Goal: Find specific page/section: Find specific page/section

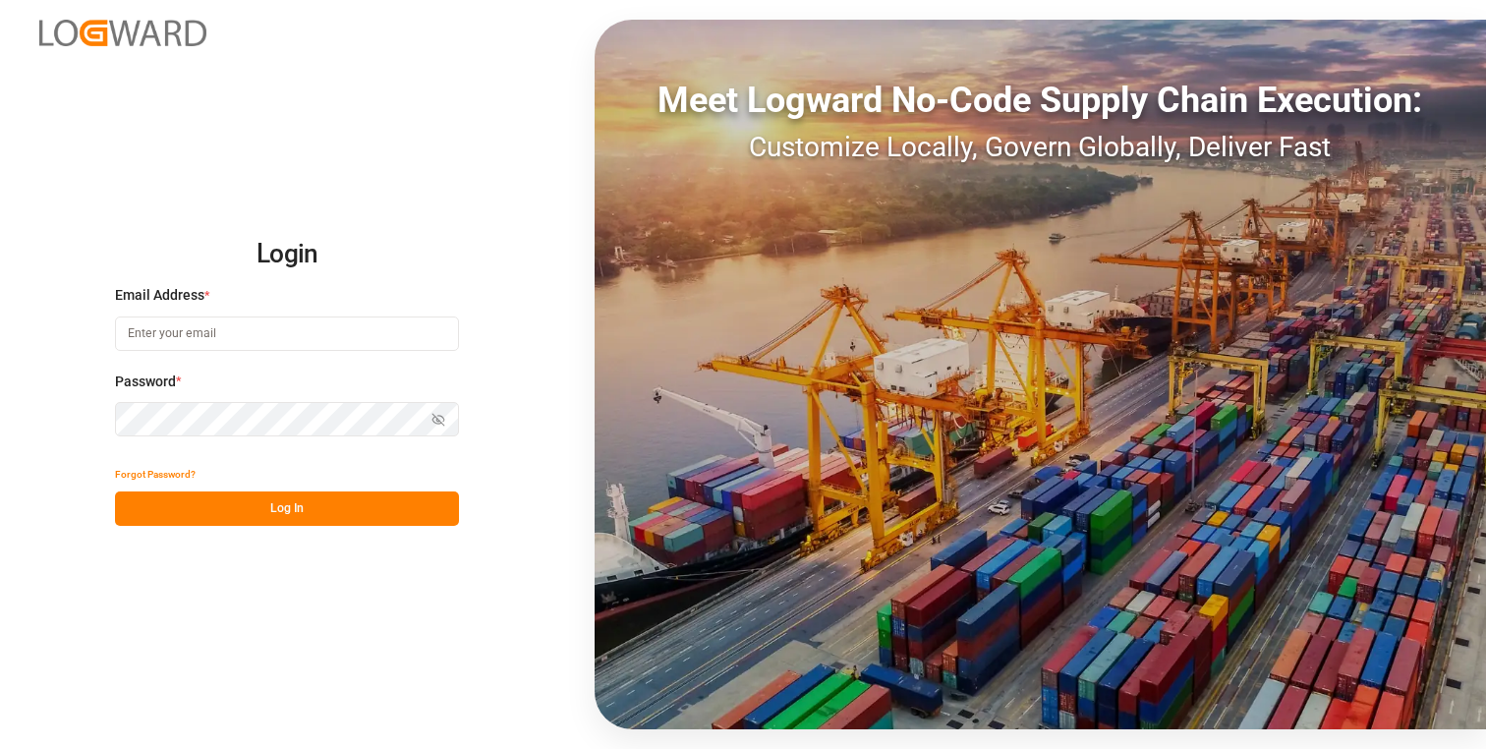
click at [292, 331] on input at bounding box center [287, 333] width 344 height 34
click at [0, 748] on com-1password-button at bounding box center [0, 749] width 0 height 0
type input "[PERSON_NAME][EMAIL_ADDRESS][DOMAIN_NAME]"
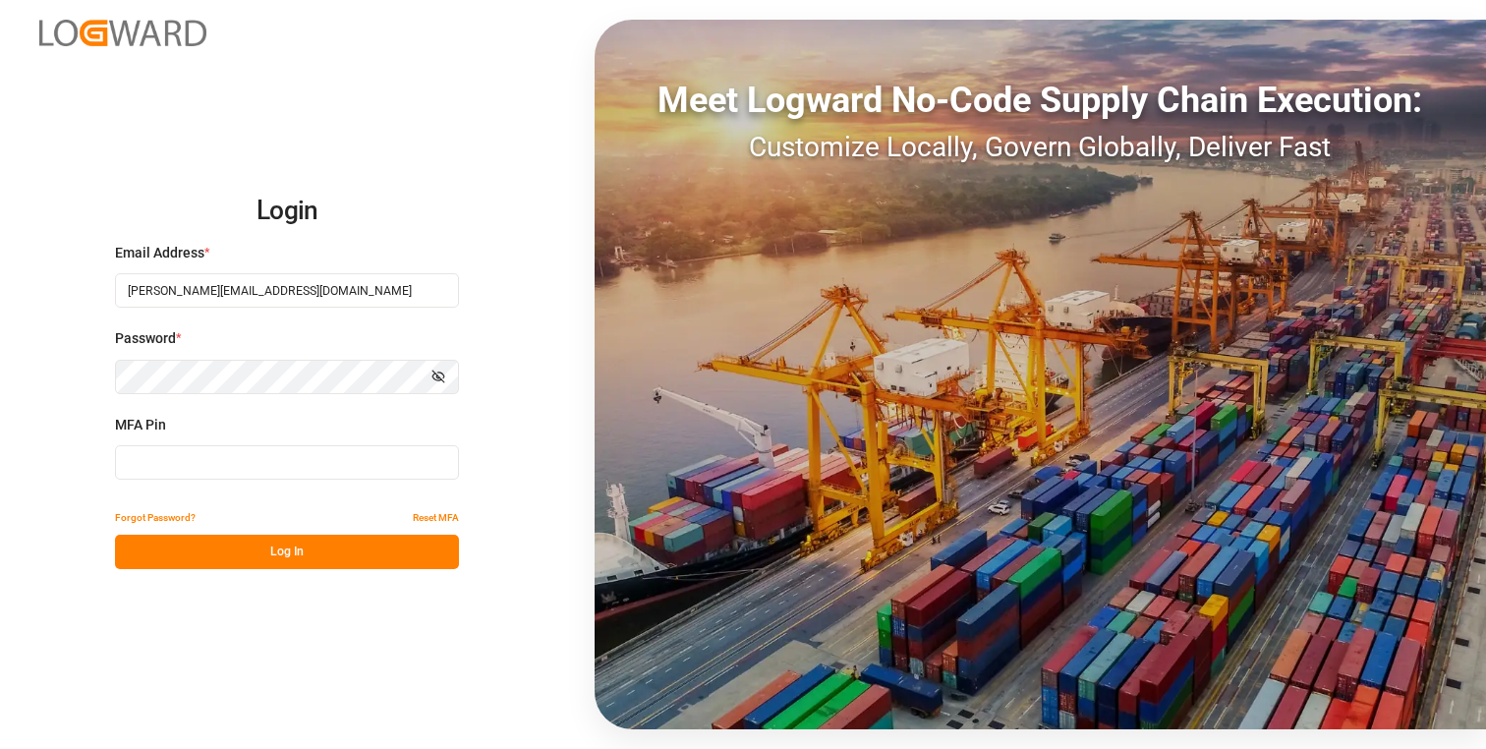
type input "907902"
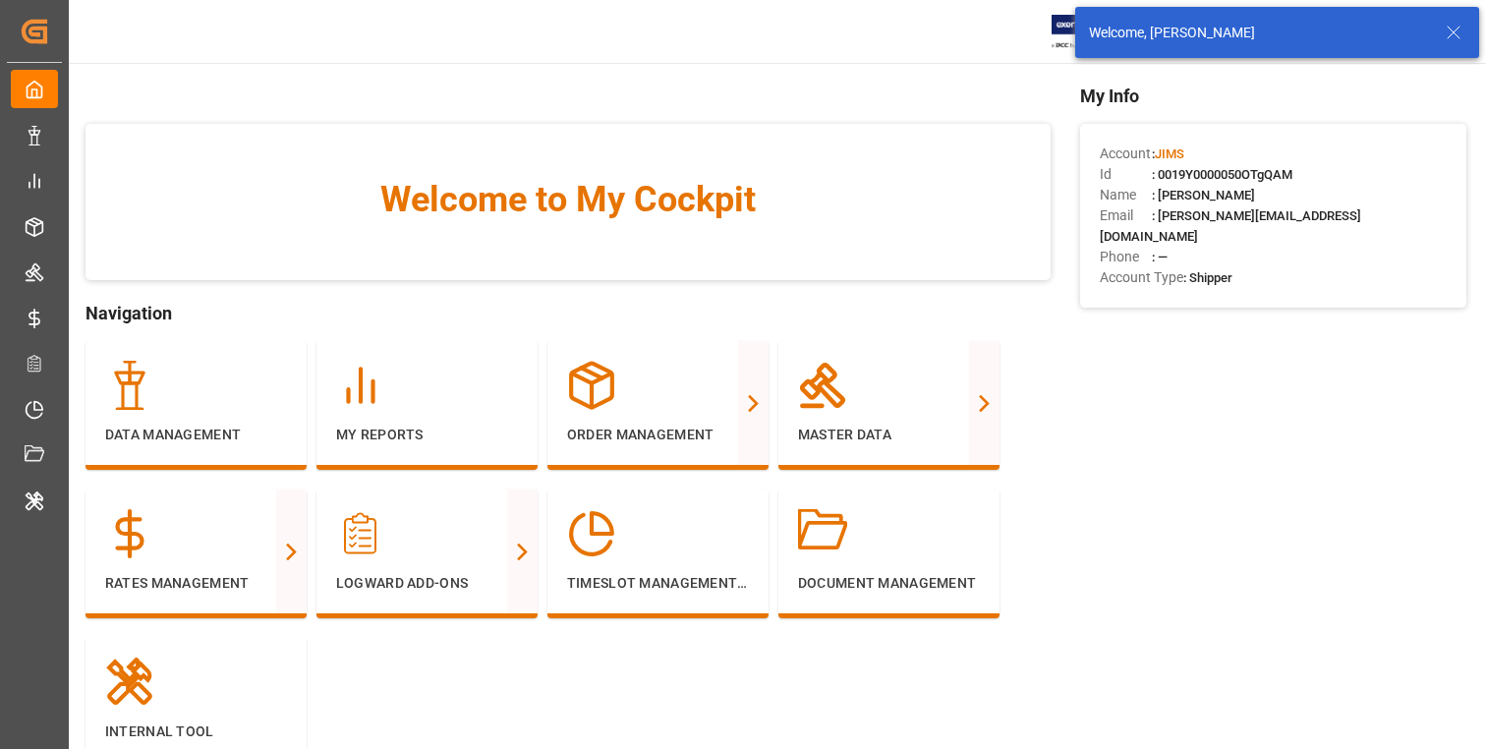
click at [1453, 35] on icon at bounding box center [1454, 33] width 24 height 24
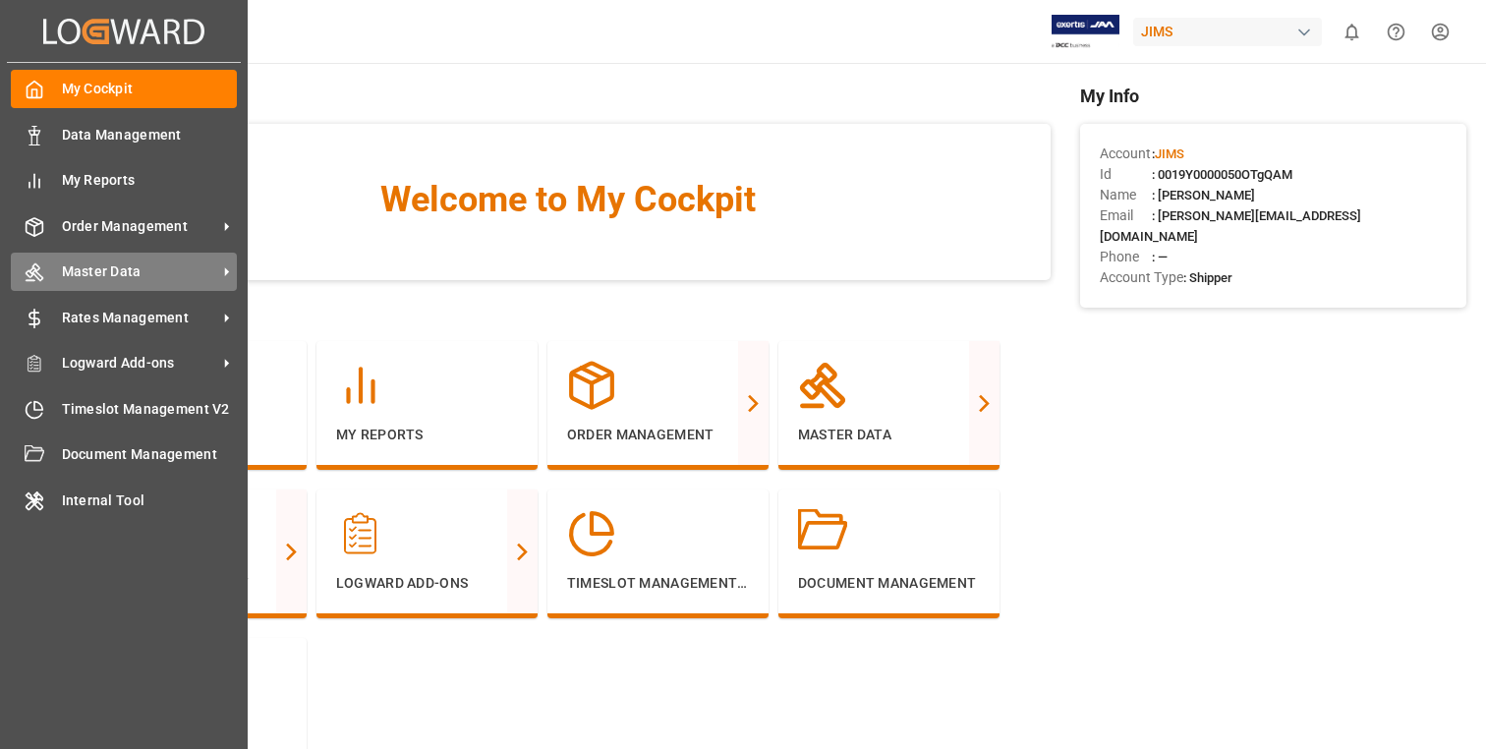
click at [133, 272] on span "Master Data" at bounding box center [139, 271] width 155 height 21
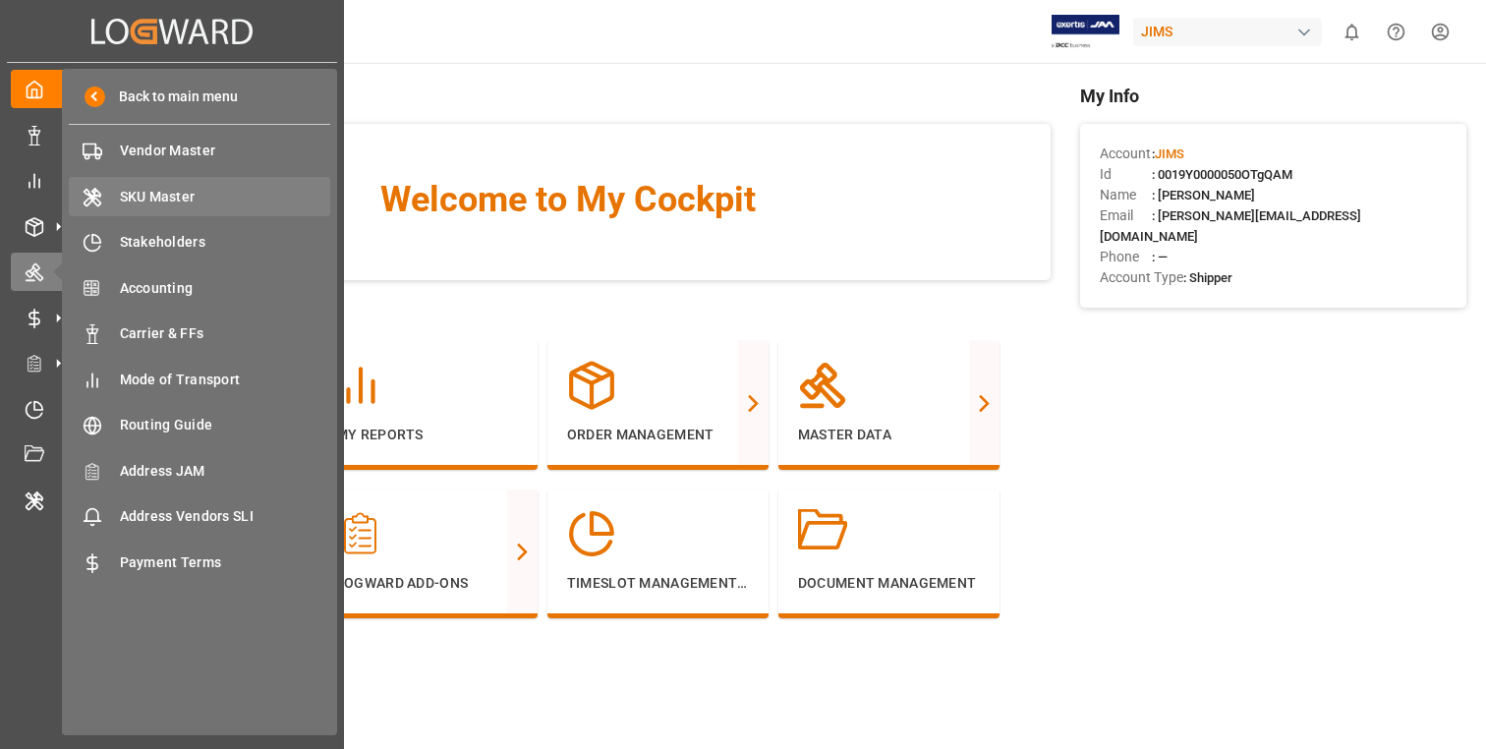
click at [232, 191] on span "SKU Master" at bounding box center [225, 197] width 211 height 21
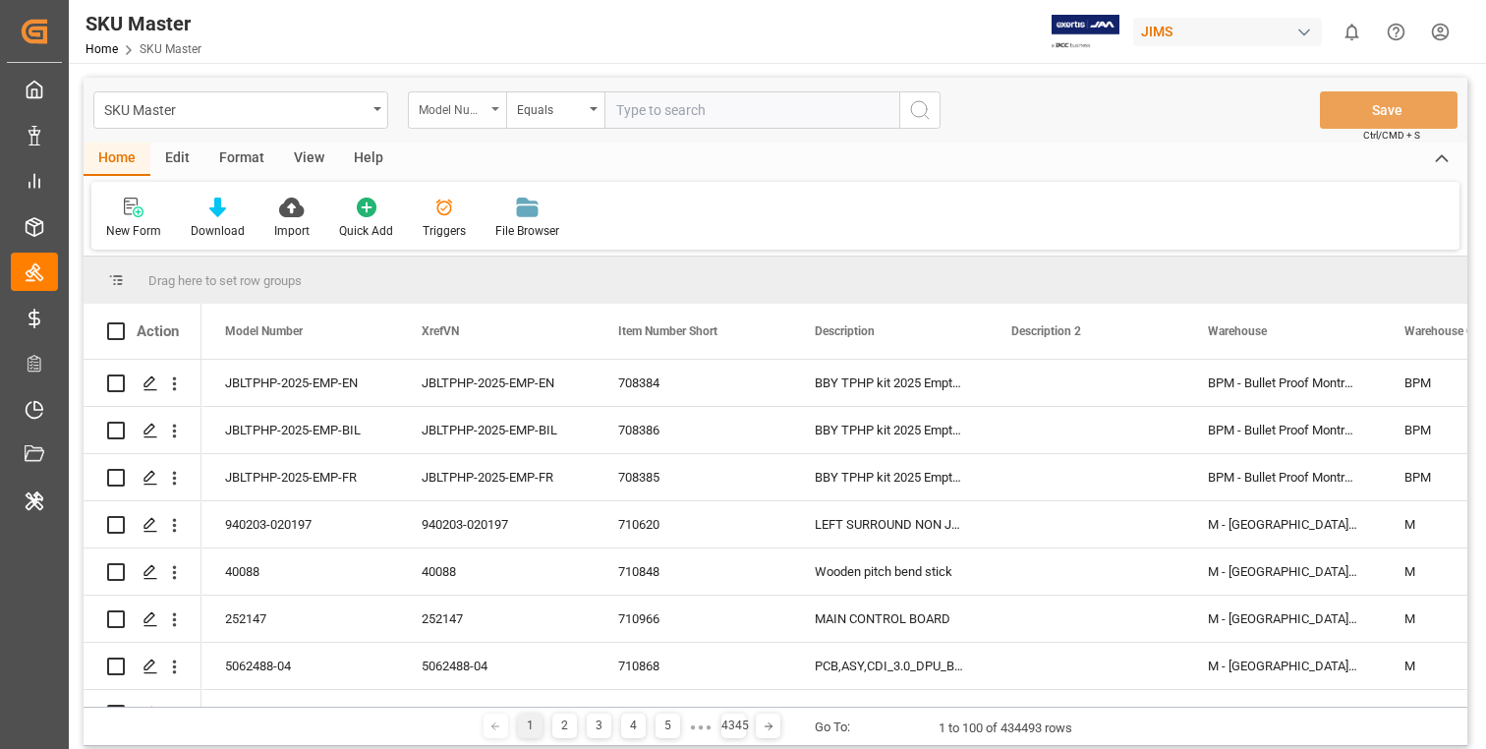
click at [495, 103] on div "Model Number" at bounding box center [457, 109] width 98 height 37
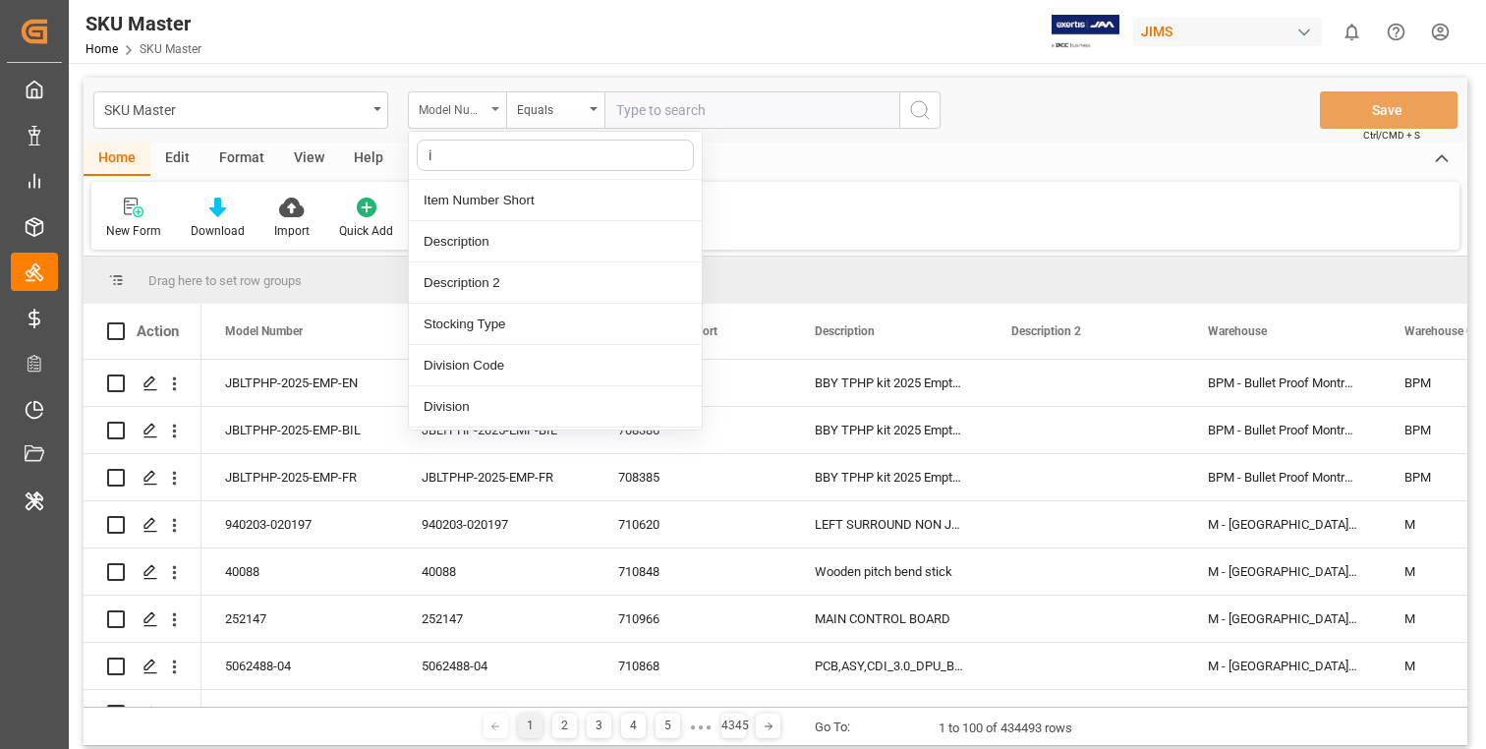
type input "it"
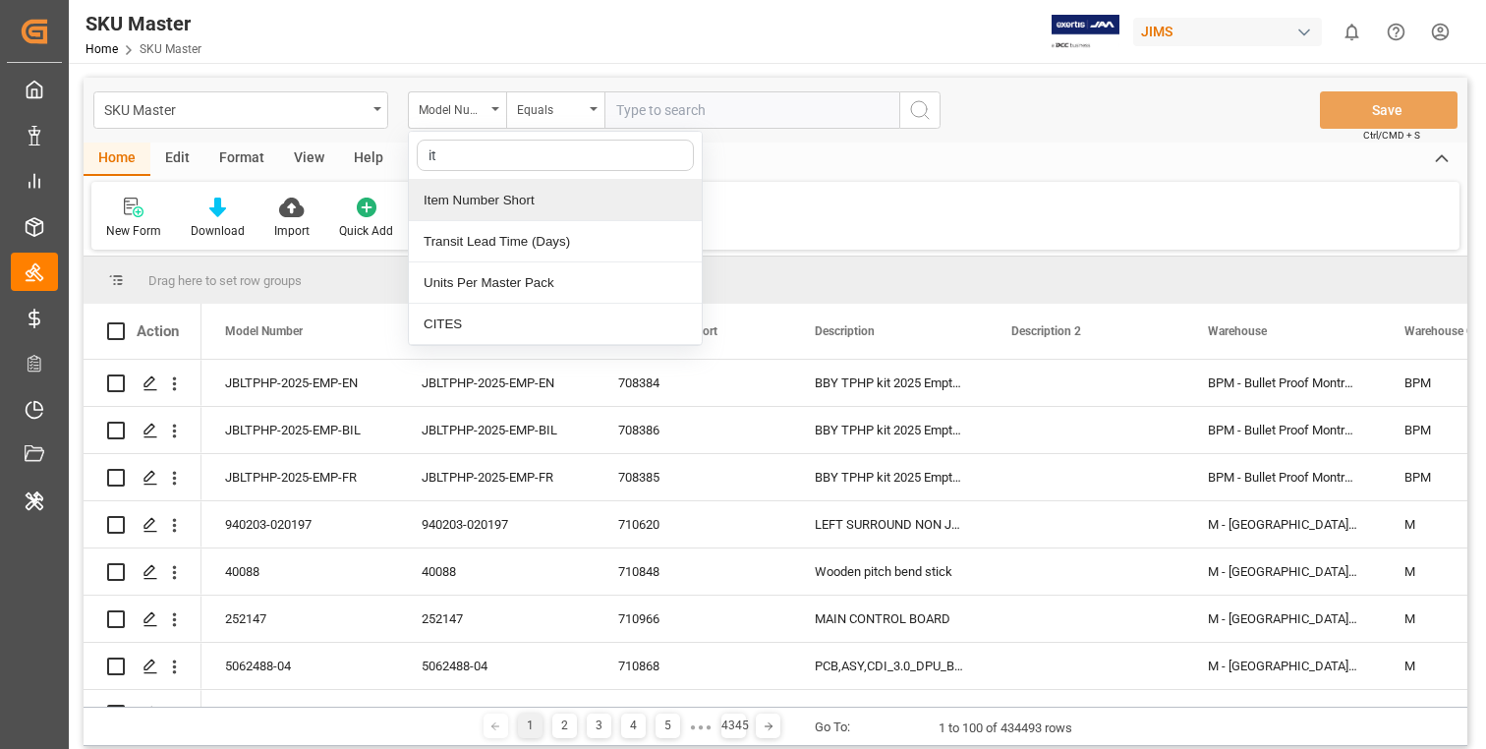
click at [500, 195] on div "Item Number Short" at bounding box center [555, 200] width 293 height 41
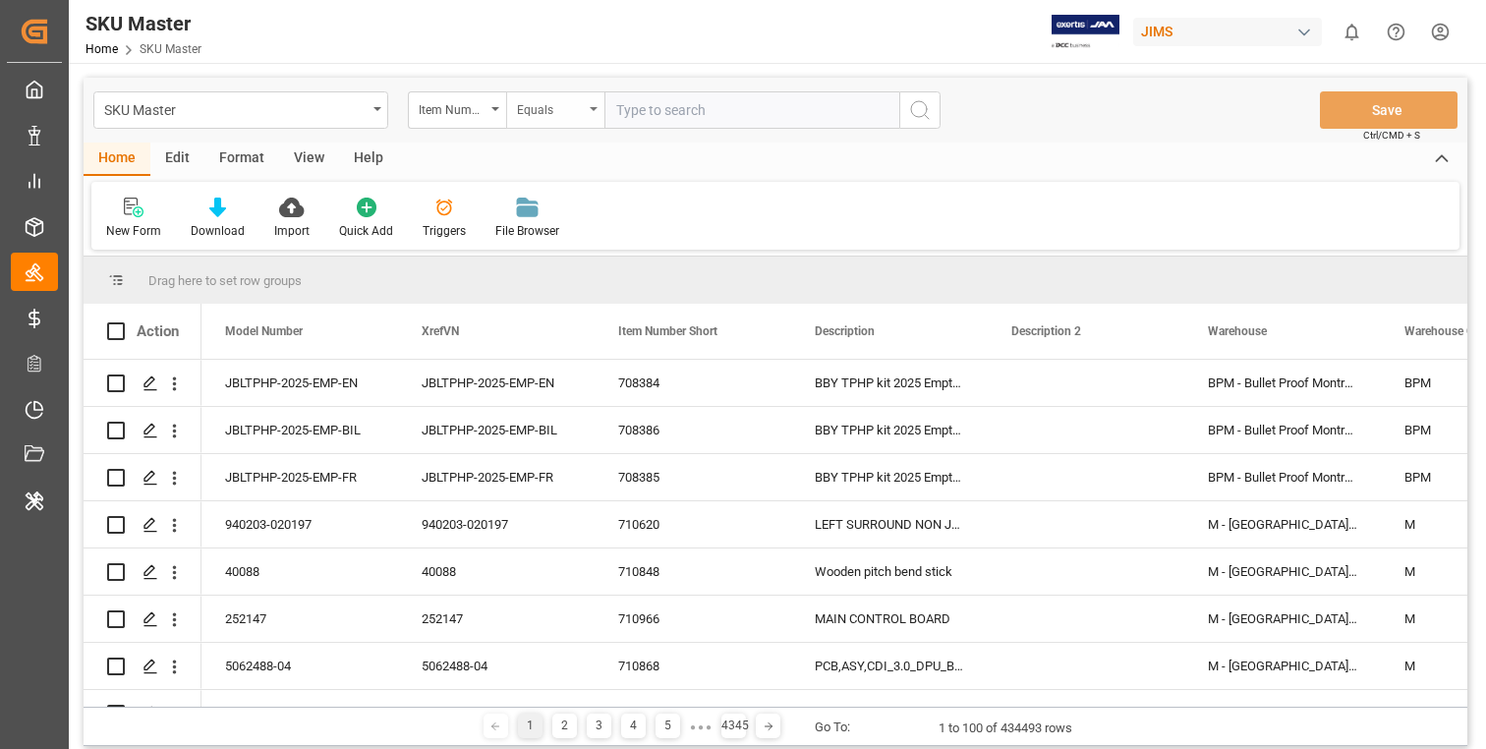
click at [568, 107] on div "Equals" at bounding box center [550, 107] width 67 height 23
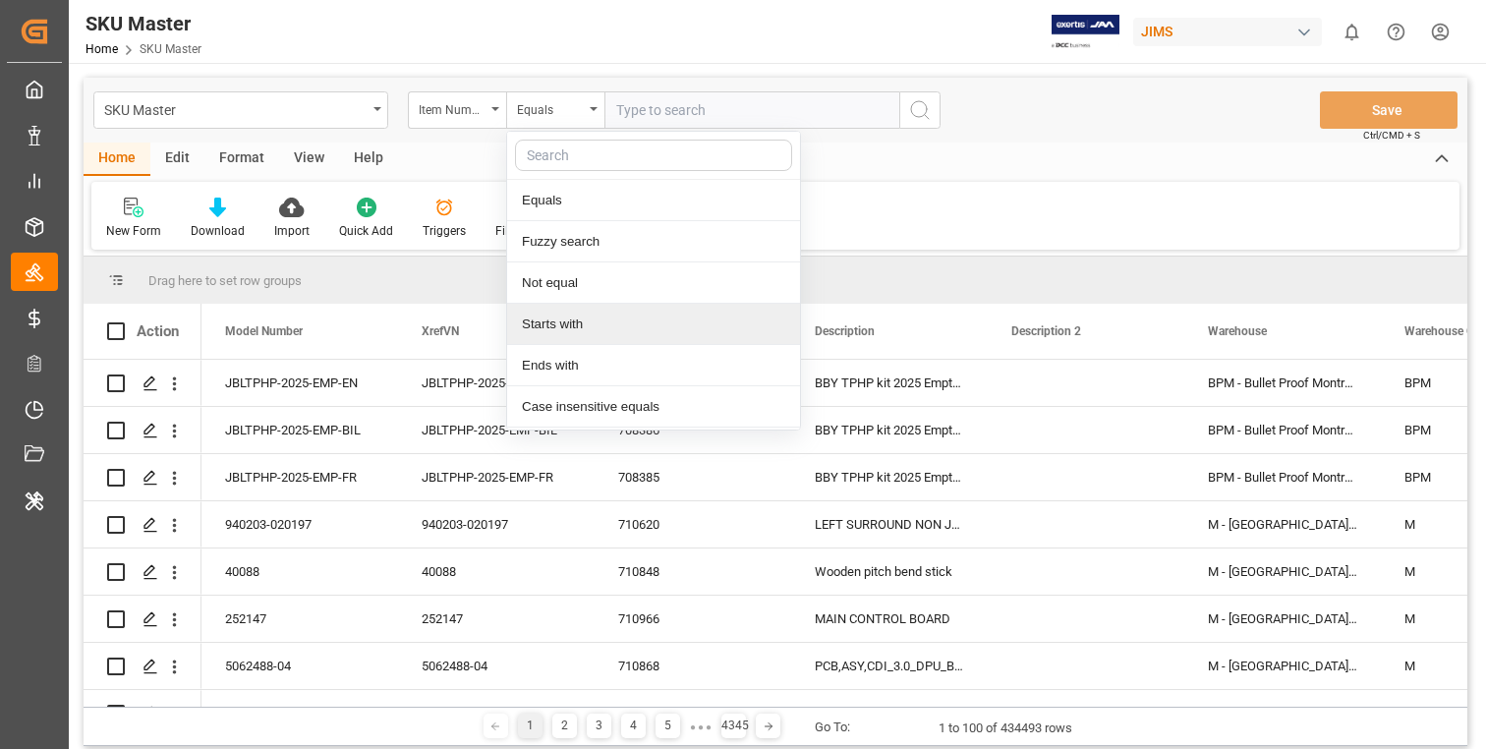
click at [593, 328] on div "Starts with" at bounding box center [653, 324] width 293 height 41
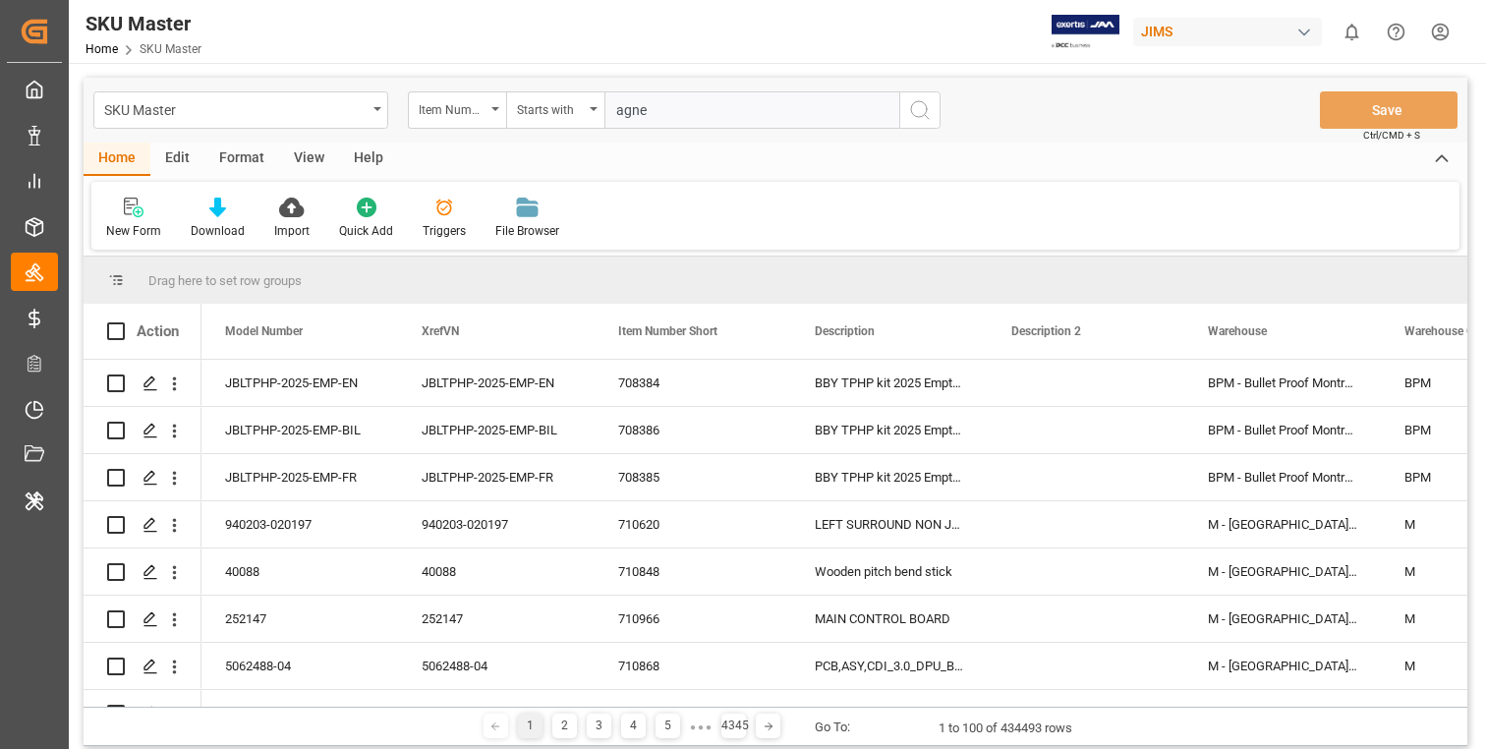
type input "[PERSON_NAME]"
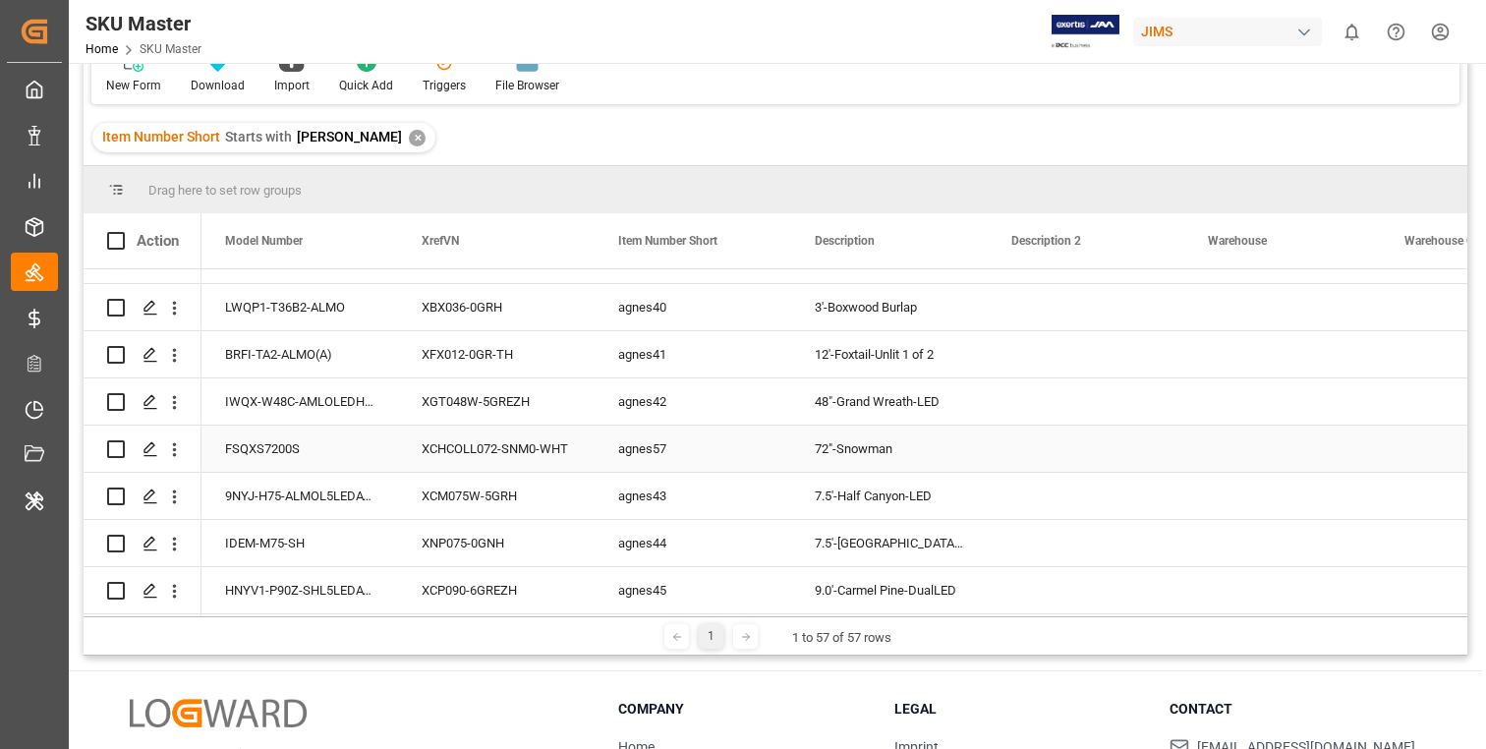
scroll to position [1808, 0]
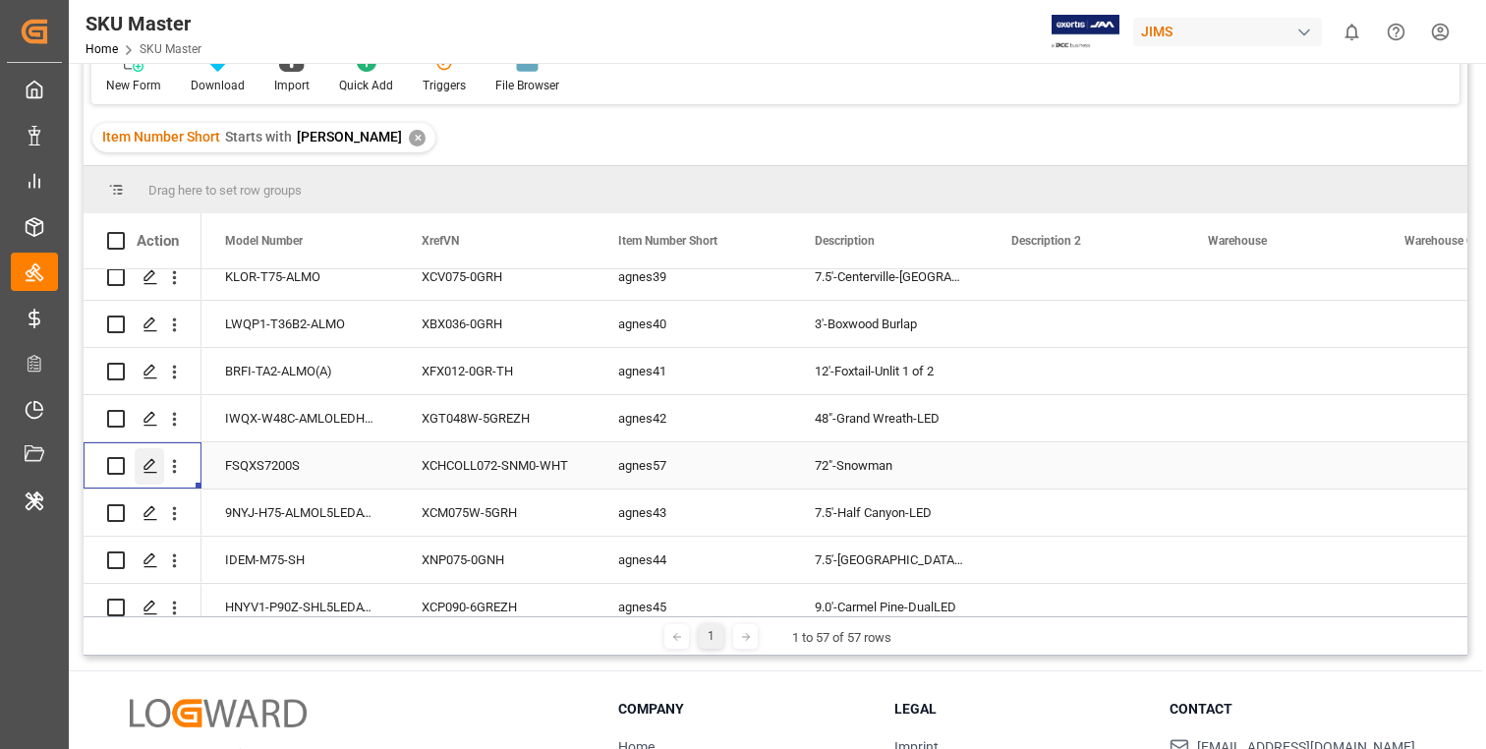
click at [154, 464] on icon "Press SPACE to select this row." at bounding box center [150, 466] width 16 height 16
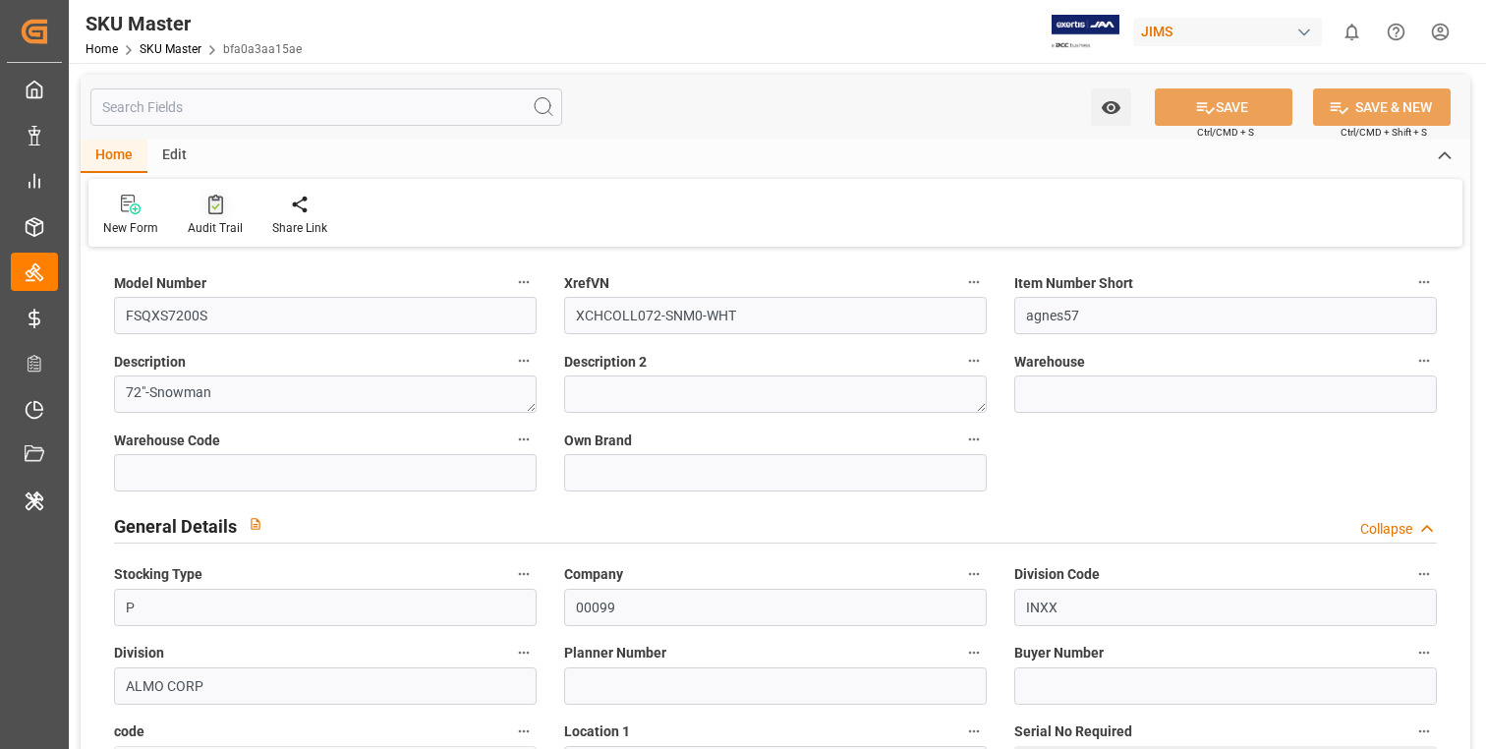
click at [218, 213] on icon at bounding box center [215, 205] width 15 height 20
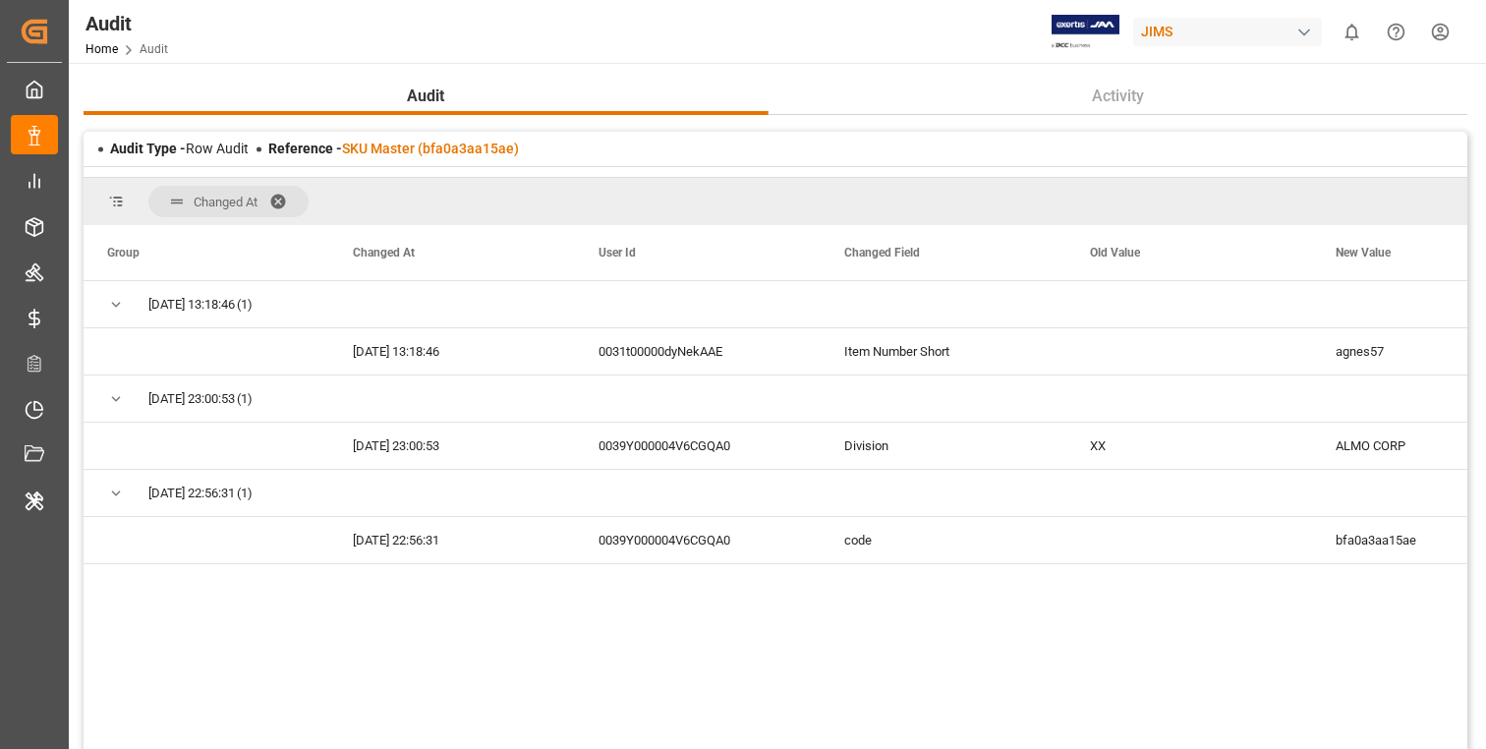
click at [281, 199] on span at bounding box center [284, 202] width 31 height 18
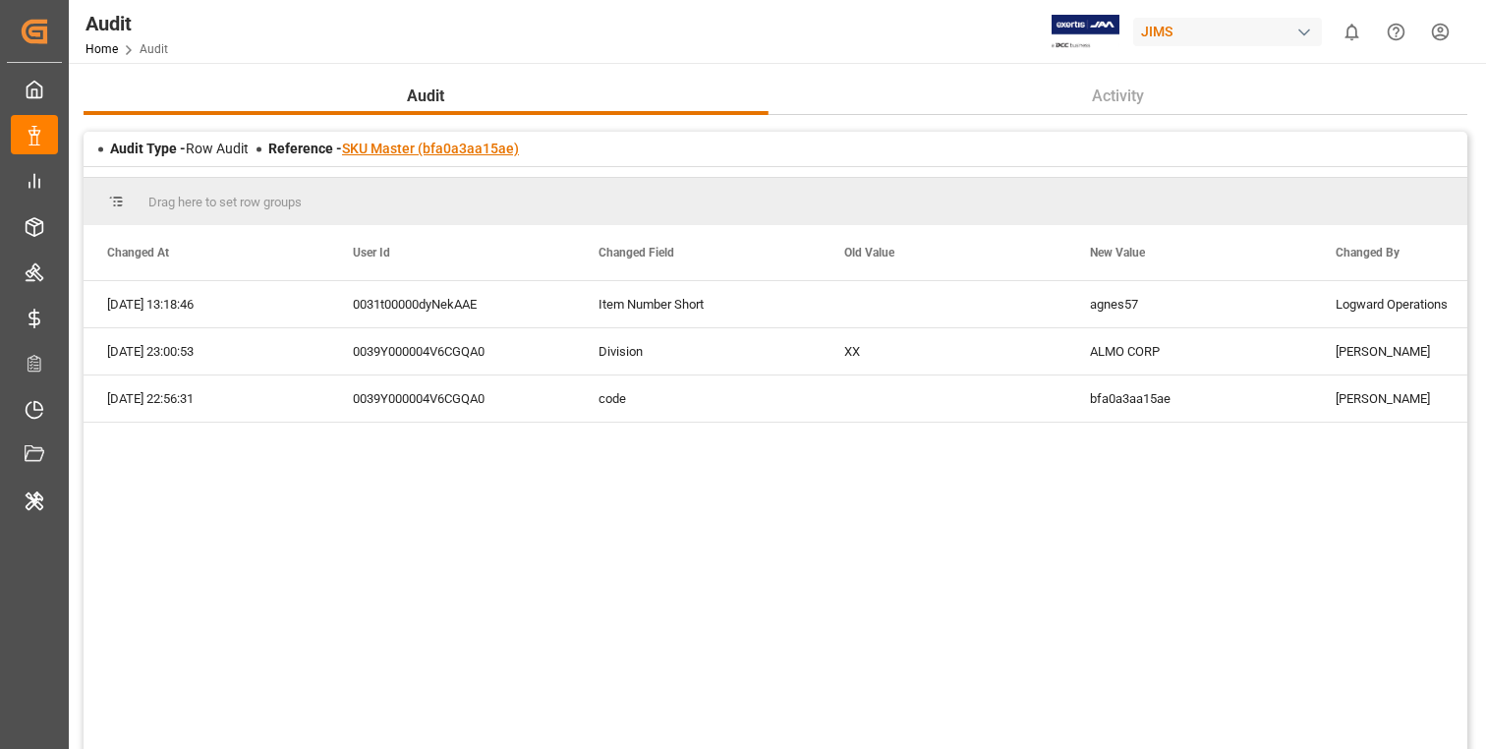
click at [456, 147] on link "SKU Master (bfa0a3aa15ae)" at bounding box center [430, 149] width 177 height 16
